Goal: Find specific page/section: Find specific page/section

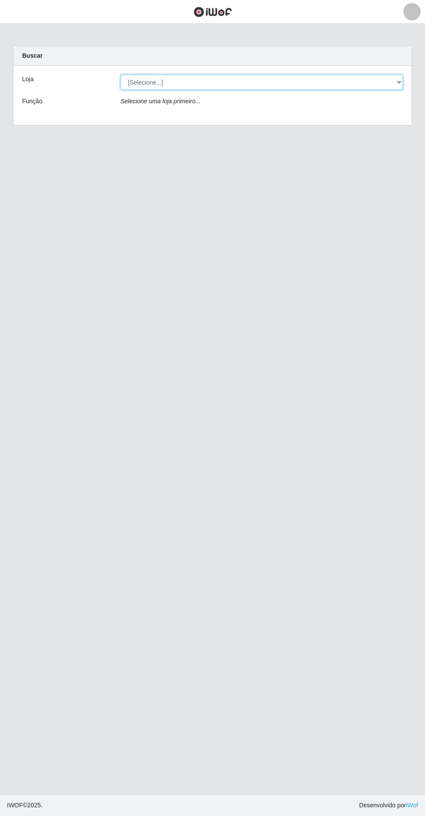
click at [328, 82] on select "[Selecione...] Extrabom - Loja 05 [GEOGRAPHIC_DATA]" at bounding box center [262, 82] width 283 height 15
select select "494"
click at [121, 75] on select "[Selecione...] Extrabom - Loja 05 [GEOGRAPHIC_DATA]" at bounding box center [262, 82] width 283 height 15
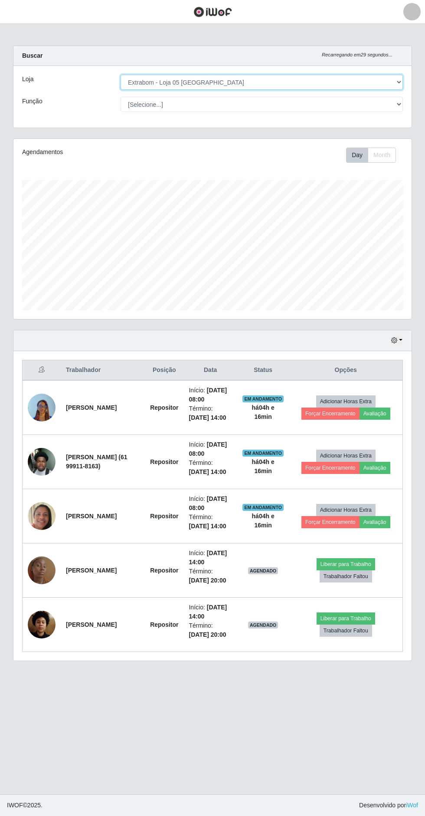
scroll to position [180, 399]
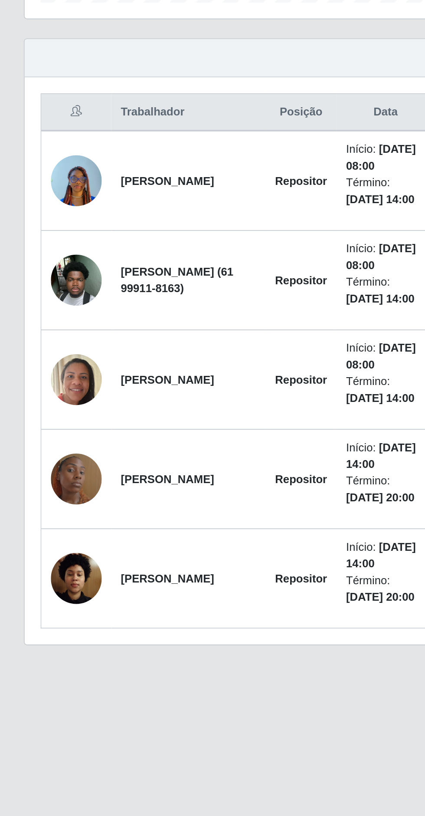
click at [49, 595] on img at bounding box center [42, 570] width 28 height 49
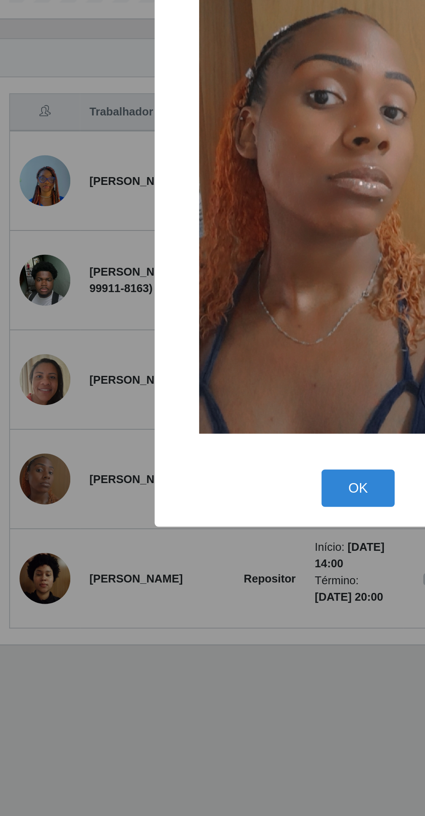
click at [202, 570] on button "OK" at bounding box center [213, 575] width 40 height 20
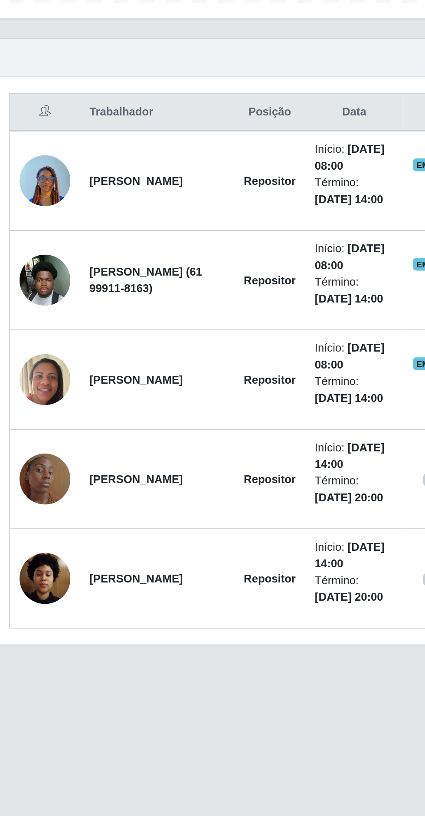
click at [44, 643] on img at bounding box center [42, 624] width 28 height 37
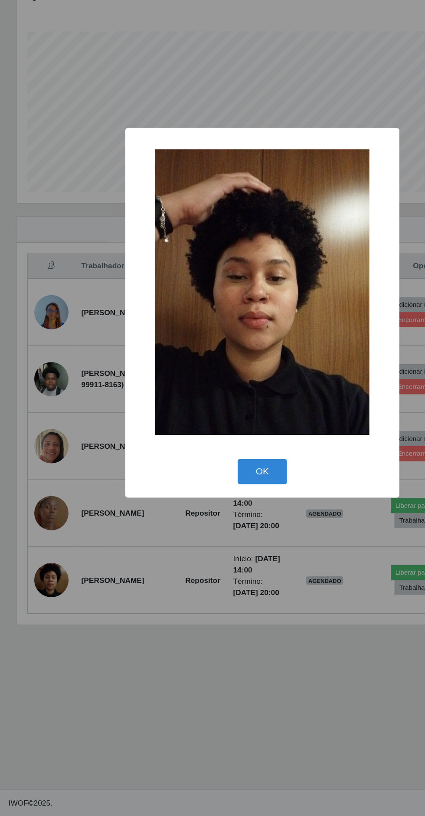
scroll to position [0, 0]
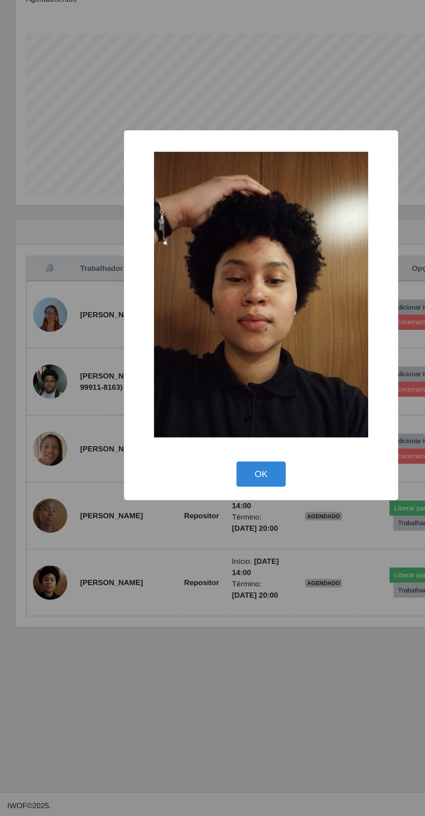
click at [215, 533] on button "OK" at bounding box center [213, 537] width 40 height 20
